Goal: Navigation & Orientation: Understand site structure

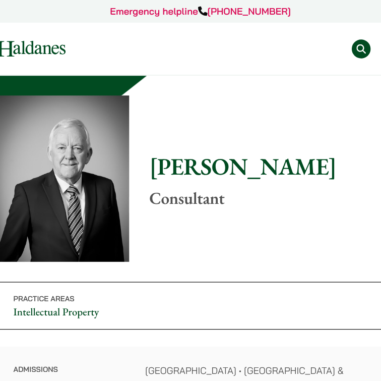
click at [51, 46] on img at bounding box center [45, 42] width 59 height 14
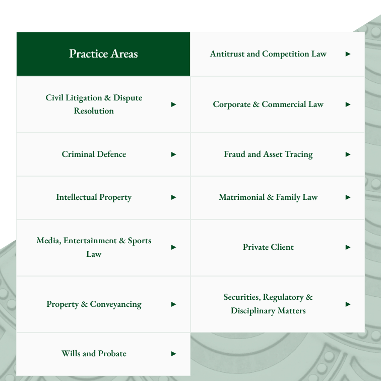
scroll to position [440, 0]
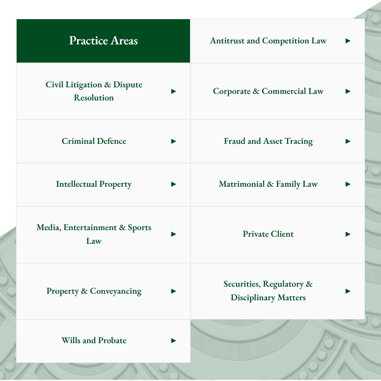
click at [257, 234] on span "Private Client" at bounding box center [268, 234] width 155 height 42
click at [253, 284] on span "Securities, Regulatory & Disciplinary Matters" at bounding box center [268, 290] width 155 height 55
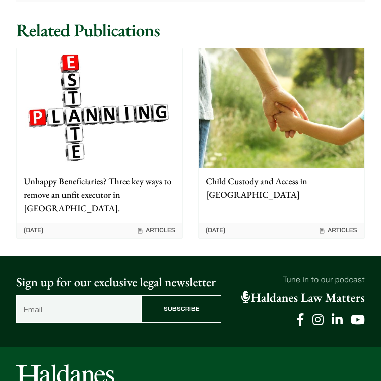
scroll to position [1472, 0]
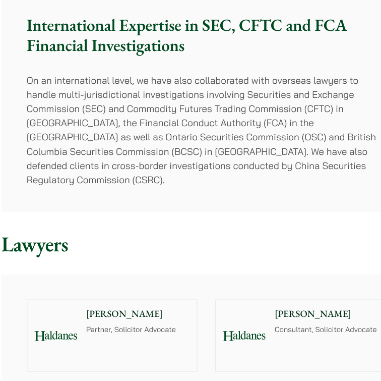
scroll to position [772, 0]
